Goal: Information Seeking & Learning: Learn about a topic

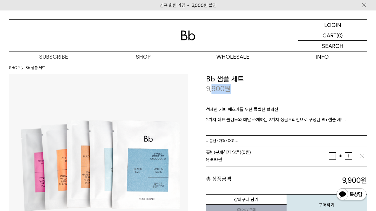
drag, startPoint x: 211, startPoint y: 89, endPoint x: 241, endPoint y: 94, distance: 30.0
click at [240, 94] on div "9,900 원" at bounding box center [286, 89] width 161 height 10
click at [241, 94] on div "9,900 원" at bounding box center [286, 89] width 161 height 10
drag, startPoint x: 221, startPoint y: 90, endPoint x: 208, endPoint y: 75, distance: 19.1
click at [208, 75] on div "**********" at bounding box center [286, 84] width 161 height 20
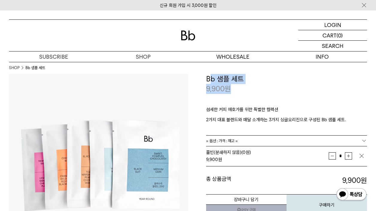
click at [212, 83] on h3 "Bb 샘플 세트" at bounding box center [286, 79] width 161 height 10
drag, startPoint x: 207, startPoint y: 79, endPoint x: 255, endPoint y: 90, distance: 50.1
click at [255, 90] on div "**********" at bounding box center [286, 84] width 161 height 20
click at [255, 90] on div "9,900 원" at bounding box center [286, 89] width 161 height 10
drag, startPoint x: 243, startPoint y: 89, endPoint x: 209, endPoint y: 79, distance: 35.1
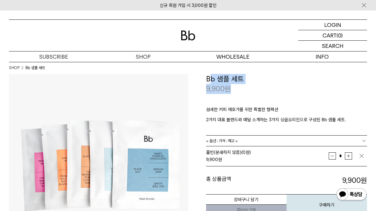
click at [209, 79] on div "**********" at bounding box center [286, 84] width 161 height 20
click at [208, 80] on h3 "Bb 샘플 세트" at bounding box center [286, 79] width 161 height 10
drag, startPoint x: 208, startPoint y: 83, endPoint x: 211, endPoint y: 80, distance: 4.7
click at [211, 80] on h3 "Bb 샘플 세트" at bounding box center [286, 79] width 161 height 10
click at [214, 78] on h3 "Bb 샘플 세트" at bounding box center [286, 79] width 161 height 10
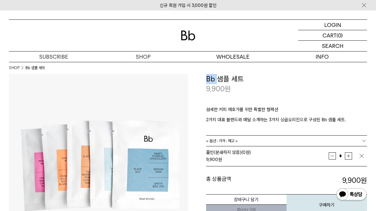
drag, startPoint x: 217, startPoint y: 80, endPoint x: 208, endPoint y: 78, distance: 9.6
click at [208, 78] on h3 "Bb 샘플 세트" at bounding box center [286, 79] width 161 height 10
click at [215, 80] on h3 "Bb 샘플 세트" at bounding box center [286, 79] width 161 height 10
drag, startPoint x: 217, startPoint y: 77, endPoint x: 214, endPoint y: 78, distance: 3.3
click at [214, 77] on h3 "Bb 샘플 세트" at bounding box center [286, 79] width 161 height 10
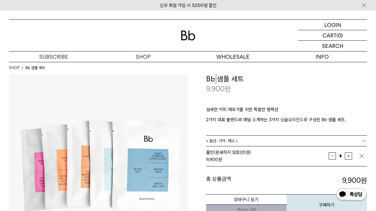
click at [214, 81] on h3 "Bb 샘플 세트" at bounding box center [286, 79] width 161 height 10
drag, startPoint x: 213, startPoint y: 79, endPoint x: 207, endPoint y: 81, distance: 6.3
click at [207, 81] on h3 "Bb 샘플 세트" at bounding box center [286, 79] width 161 height 10
click at [207, 82] on h3 "Bb 샘플 세트" at bounding box center [286, 79] width 161 height 10
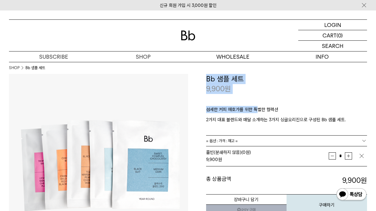
drag, startPoint x: 208, startPoint y: 80, endPoint x: 255, endPoint y: 97, distance: 49.9
click at [255, 97] on div "**********" at bounding box center [286, 145] width 161 height 142
click at [255, 97] on div "섬세한 커피 애호가를 위한 특별한 컬렉션 2가지 대표 블렌드와 매달 소개하는 3가지 싱글오리진으로 구성된 Bb 샘플 세트." at bounding box center [286, 114] width 161 height 41
drag, startPoint x: 240, startPoint y: 89, endPoint x: 203, endPoint y: 77, distance: 39.6
click at [203, 77] on div "**********" at bounding box center [277, 145] width 179 height 142
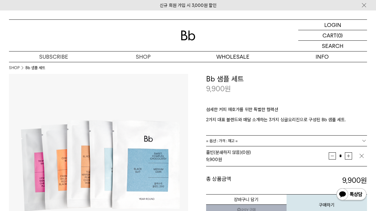
click at [266, 95] on div "섬세한 커피 애호가를 위한 특별한 컬렉션 2가지 대표 블렌드와 매달 소개하는 3가지 싱글오리진으로 구성된 Bb 샘플 세트." at bounding box center [286, 114] width 161 height 41
drag, startPoint x: 272, startPoint y: 104, endPoint x: 273, endPoint y: 116, distance: 12.6
click at [273, 116] on div "섬세한 커피 애호가를 위한 특별한 컬렉션 2가지 대표 블렌드와 매달 소개하는 3가지 싱글오리진으로 구성된 Bb 샘플 세트." at bounding box center [286, 114] width 161 height 41
click at [273, 116] on p "2가지 대표 블렌드와 매달 소개하는 3가지 싱글오리진으로 구성된 Bb 샘플 세트." at bounding box center [286, 119] width 161 height 7
drag, startPoint x: 278, startPoint y: 121, endPoint x: 269, endPoint y: 109, distance: 15.8
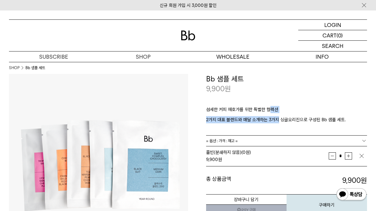
click at [269, 109] on div "섬세한 커피 애호가를 위한 특별한 컬렉션 2가지 대표 블렌드와 매달 소개하는 3가지 싱글오리진으로 구성된 Bb 샘플 세트." at bounding box center [286, 114] width 161 height 41
click at [269, 109] on p "섬세한 커피 애호가를 위한 특별한 컬렉션" at bounding box center [286, 111] width 161 height 10
drag, startPoint x: 265, startPoint y: 112, endPoint x: 275, endPoint y: 121, distance: 13.8
click at [275, 121] on div "섬세한 커피 애호가를 위한 특별한 컬렉션 2가지 대표 블렌드와 매달 소개하는 3가지 싱글오리진으로 구성된 Bb 샘플 세트." at bounding box center [286, 114] width 161 height 41
click at [275, 121] on p "2가지 대표 블렌드와 매달 소개하는 3가지 싱글오리진으로 구성된 Bb 샘플 세트." at bounding box center [286, 119] width 161 height 7
